Goal: Navigation & Orientation: Find specific page/section

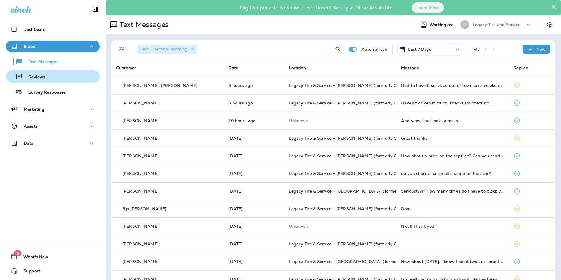
click at [56, 76] on div "Reviews" at bounding box center [52, 76] width 89 height 9
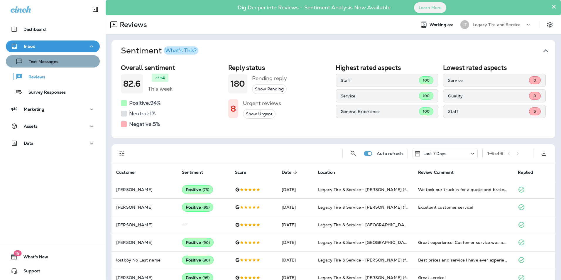
click at [56, 62] on p "Text Messages" at bounding box center [41, 62] width 36 height 6
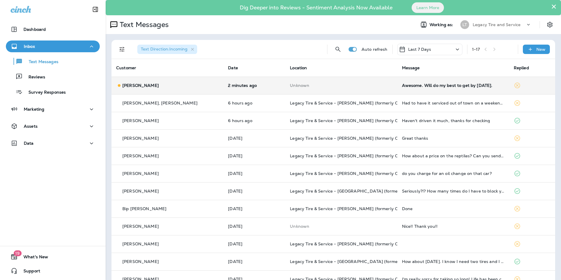
click at [244, 90] on td "2 minutes ago" at bounding box center [254, 86] width 62 height 18
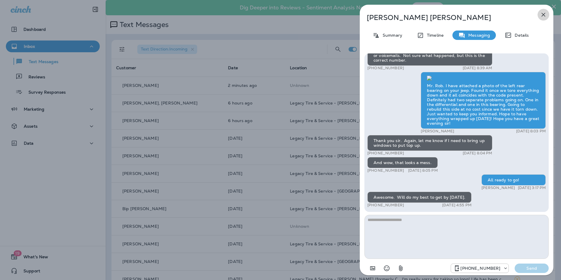
click at [546, 15] on icon "button" at bounding box center [543, 14] width 7 height 7
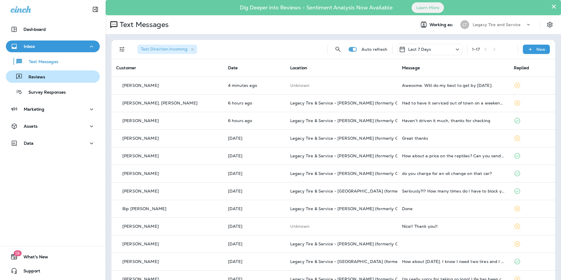
click at [69, 79] on div "Reviews" at bounding box center [52, 76] width 89 height 9
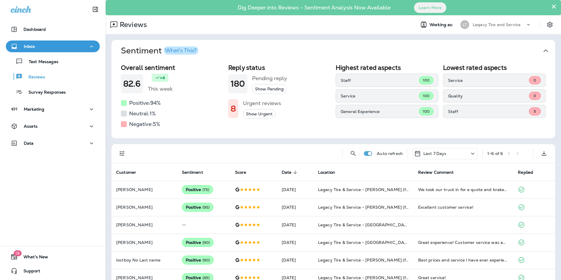
click at [262, 88] on button "Show Pending" at bounding box center [269, 89] width 35 height 10
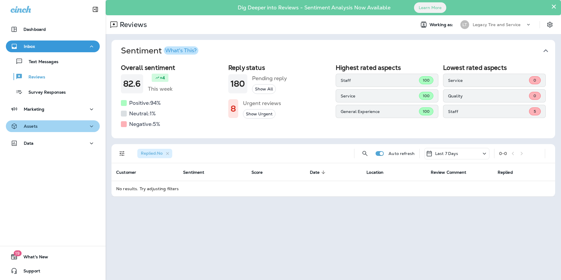
click at [62, 129] on div "Assets" at bounding box center [53, 126] width 85 height 7
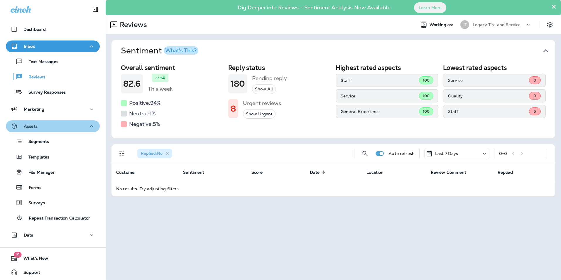
click at [56, 125] on div "Assets" at bounding box center [53, 126] width 85 height 7
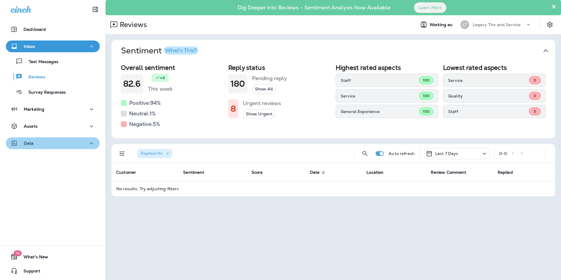
click at [55, 140] on div "Data" at bounding box center [53, 143] width 85 height 7
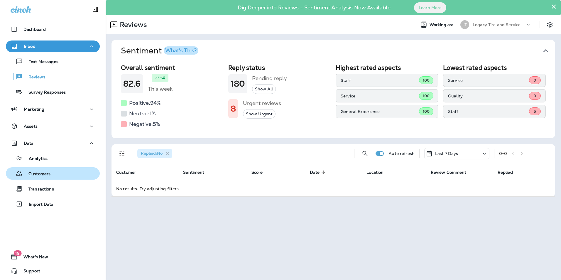
click at [53, 169] on button "Customers" at bounding box center [53, 173] width 94 height 12
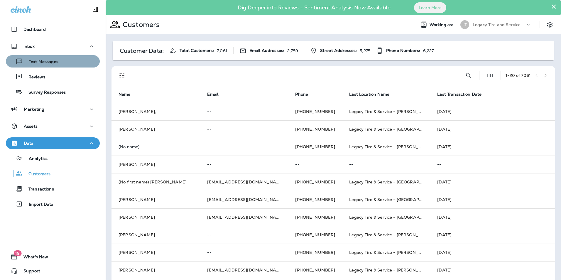
click at [58, 67] on button "Text Messages" at bounding box center [53, 61] width 94 height 12
